Goal: Task Accomplishment & Management: Manage account settings

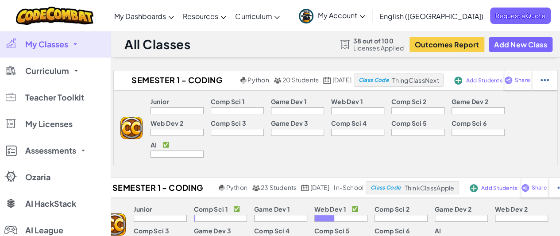
click at [53, 47] on span "My Classes" at bounding box center [46, 44] width 43 height 8
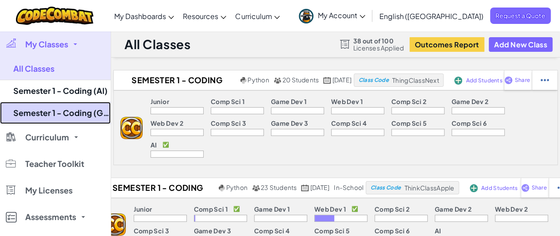
click at [65, 108] on link "Semester 1 - Coding (Game Design)" at bounding box center [55, 113] width 111 height 22
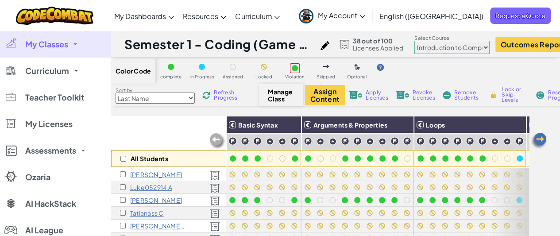
click at [473, 52] on select "Junior Introduction to Computer Science Game Development 1 Web Development 1 Co…" at bounding box center [451, 47] width 75 height 13
select select "5789587aad86a6efb573701f"
click at [421, 41] on select "Junior Introduction to Computer Science Game Development 1 Web Development 1 Co…" at bounding box center [451, 47] width 75 height 13
